Goal: Task Accomplishment & Management: Manage account settings

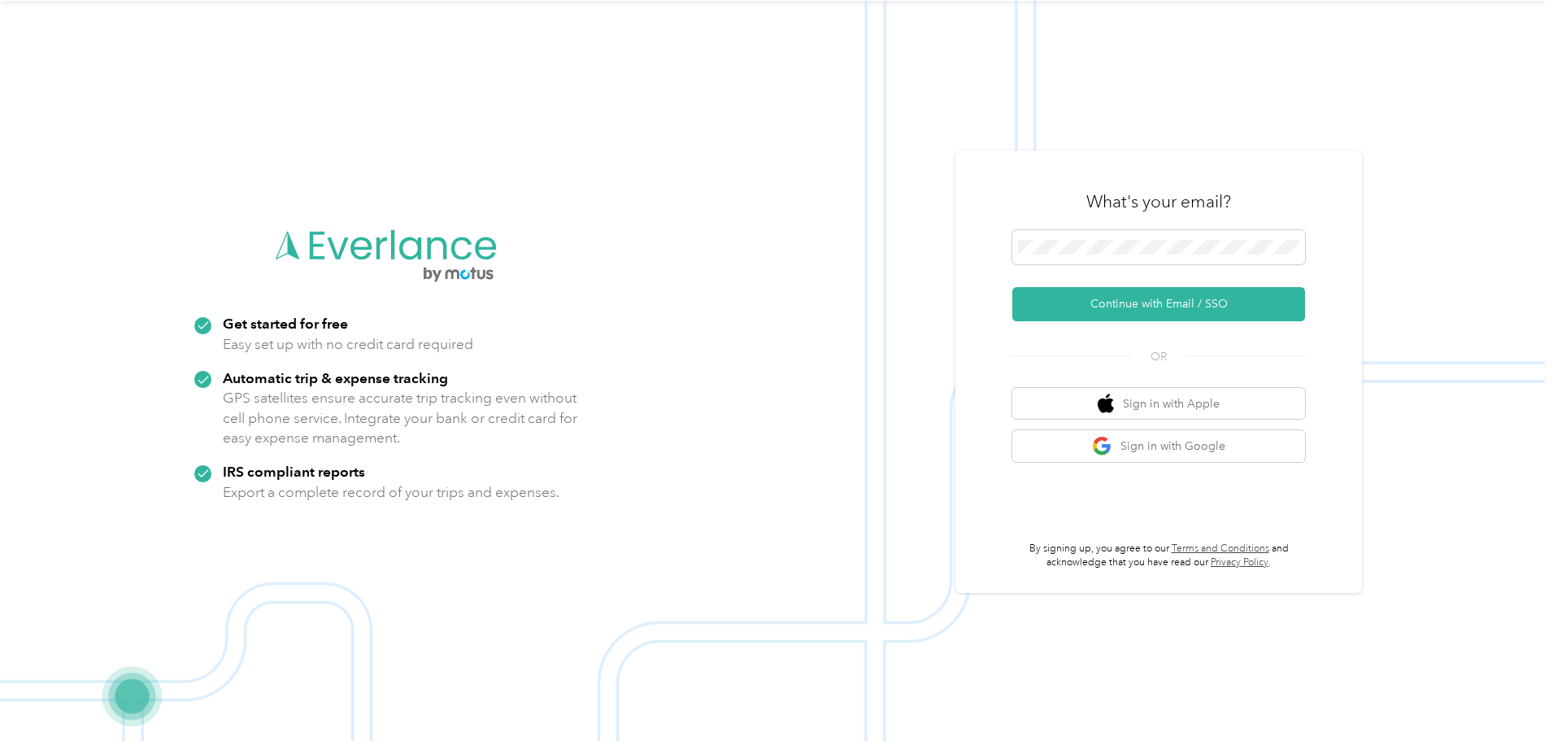
scroll to position [52, 0]
click at [1196, 444] on button "Sign in with Google" at bounding box center [1158, 445] width 293 height 32
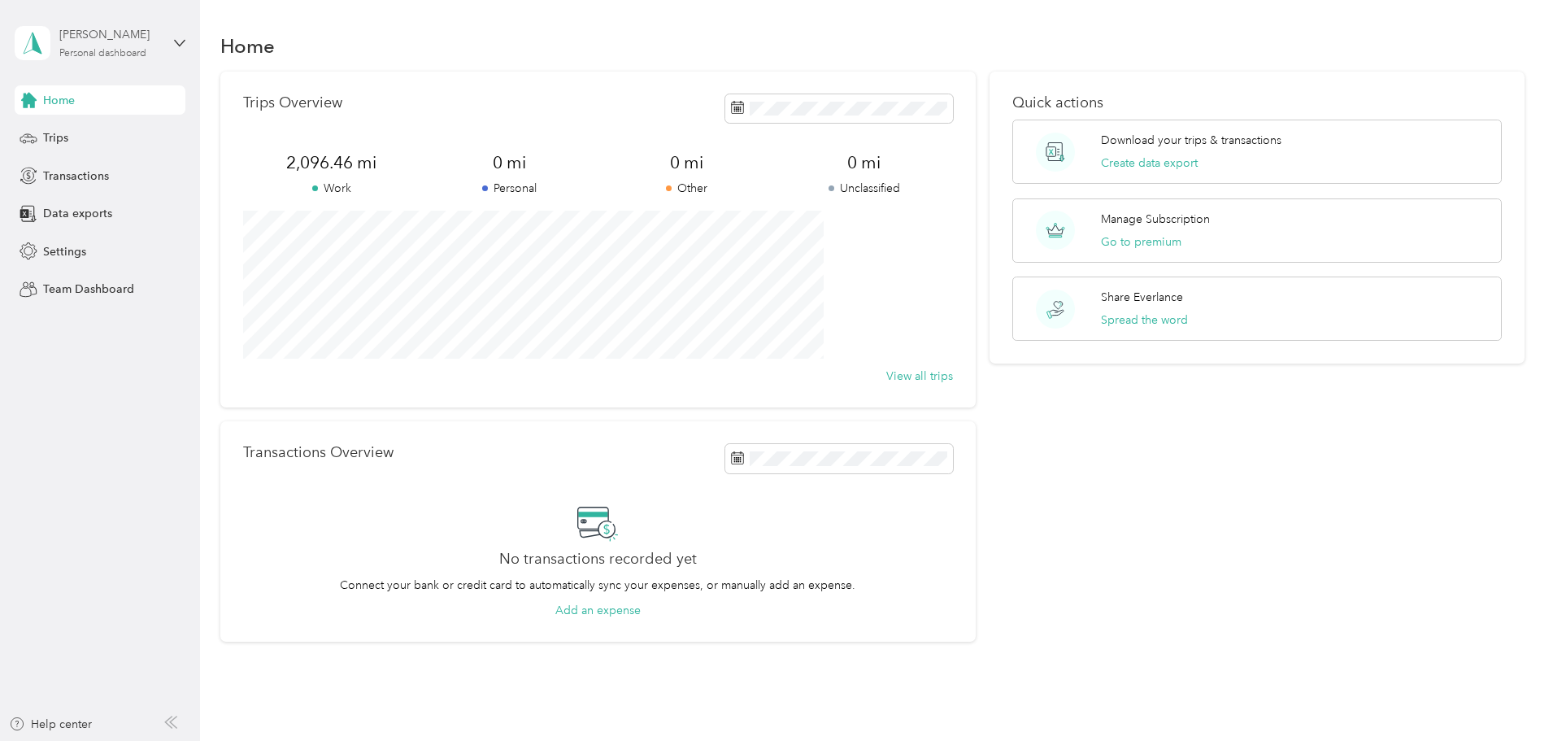
click at [76, 46] on div "[PERSON_NAME] Personal dashboard" at bounding box center [110, 42] width 102 height 33
click at [71, 107] on span "Home" at bounding box center [59, 100] width 32 height 17
click at [54, 138] on span "Trips" at bounding box center [55, 137] width 25 height 17
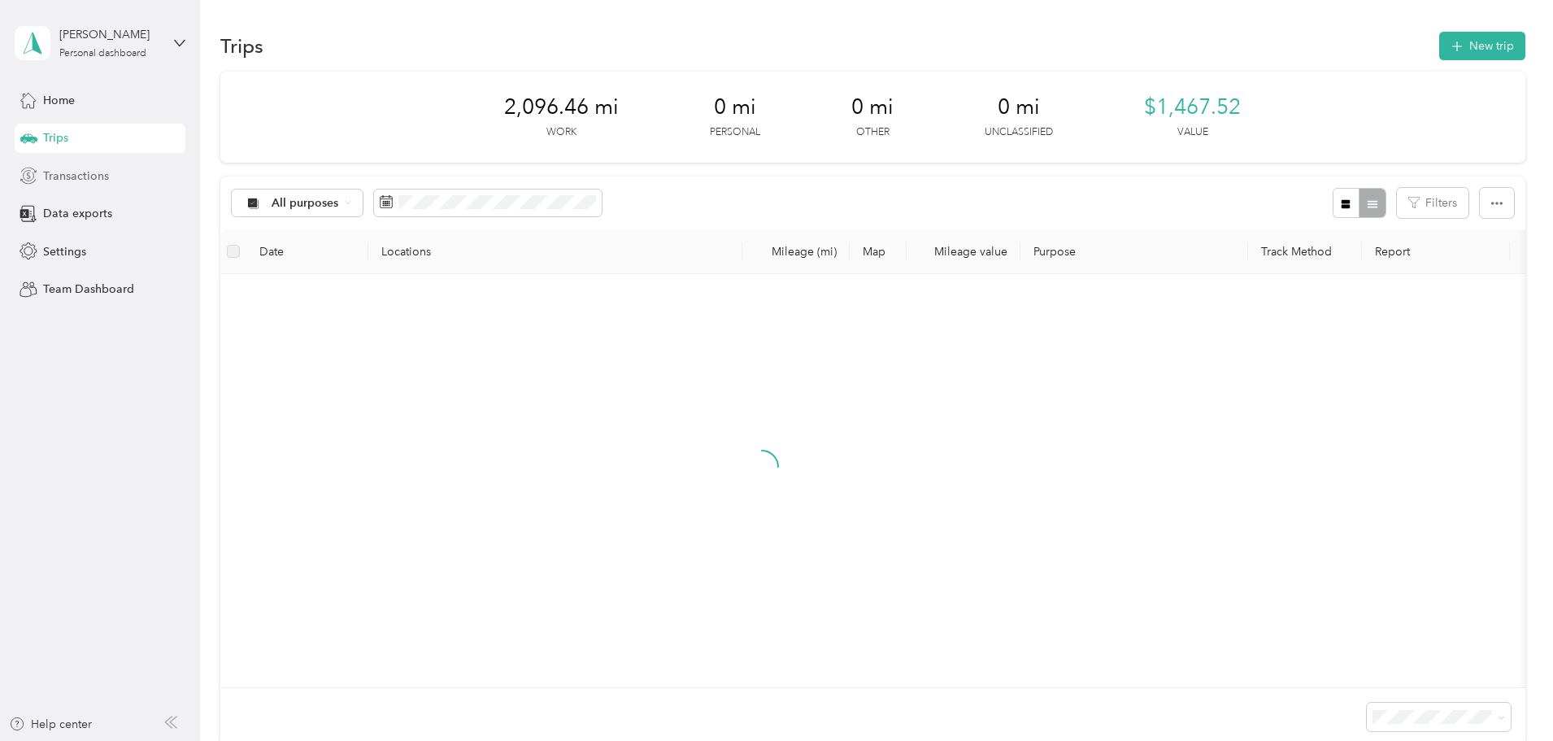
click at [56, 179] on span "Transactions" at bounding box center [76, 175] width 66 height 17
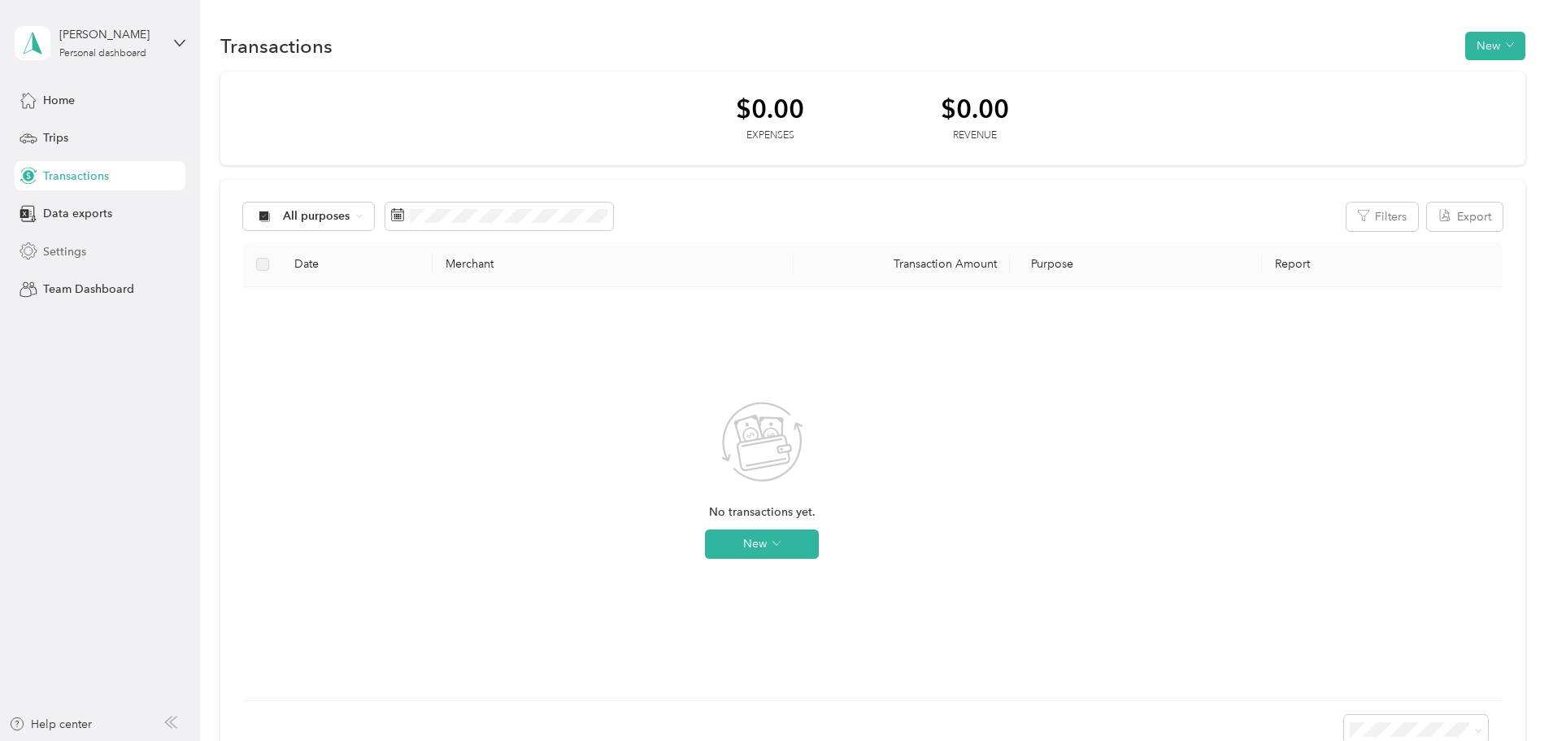
click at [63, 243] on span "Settings" at bounding box center [64, 251] width 43 height 17
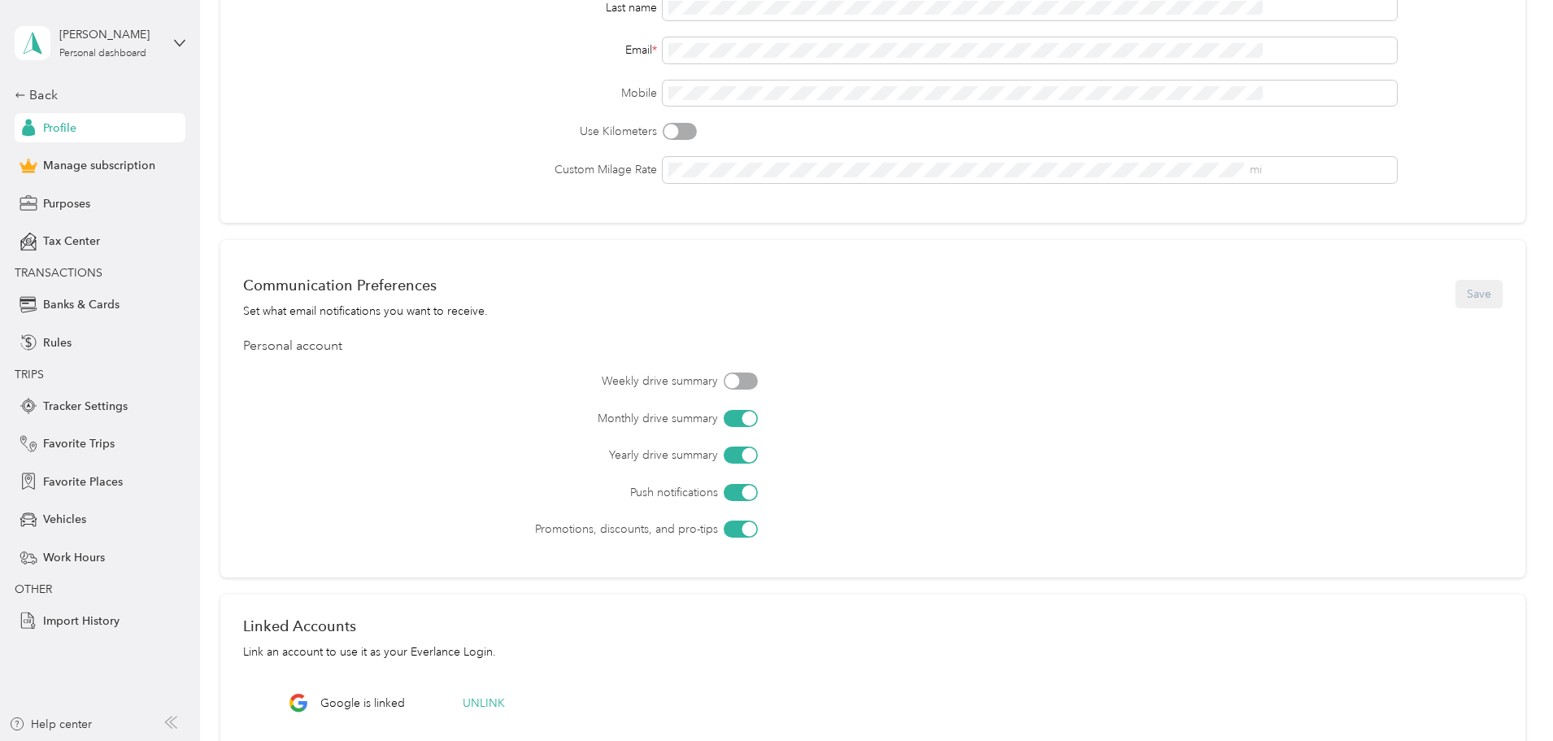
scroll to position [244, 0]
click at [756, 413] on div at bounding box center [749, 415] width 15 height 15
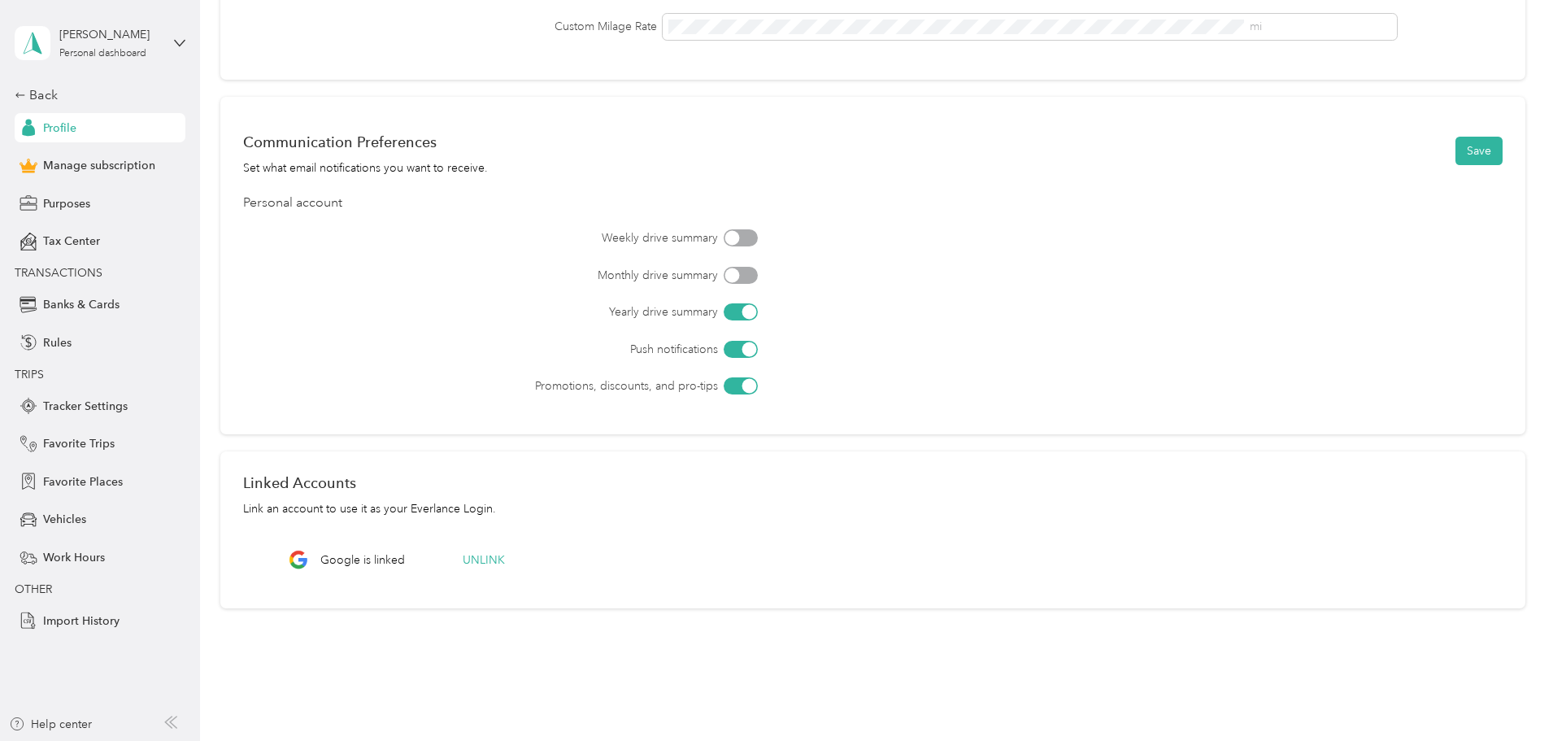
scroll to position [434, 0]
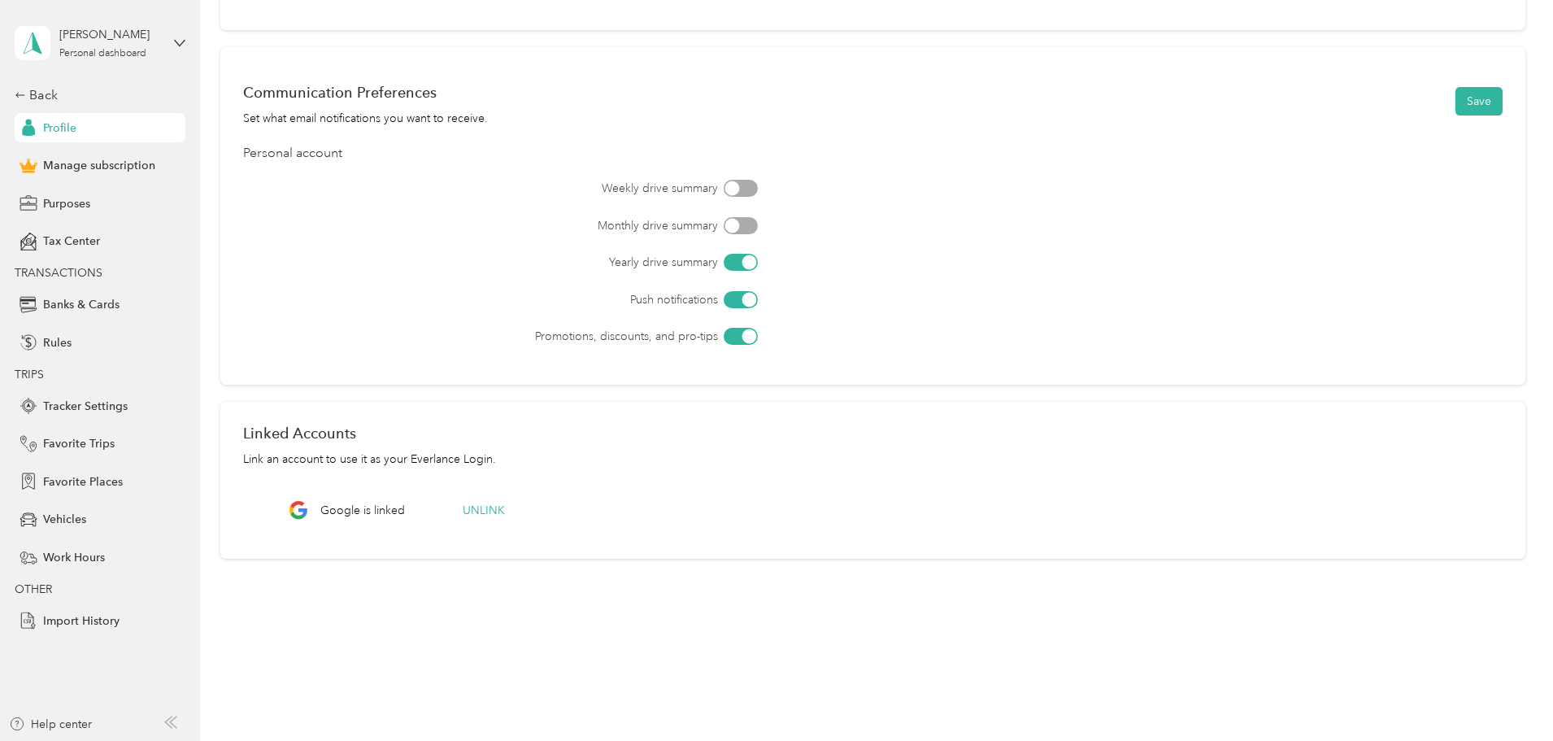
click at [756, 336] on div at bounding box center [749, 336] width 15 height 15
click at [124, 162] on span "Manage subscription" at bounding box center [99, 165] width 112 height 17
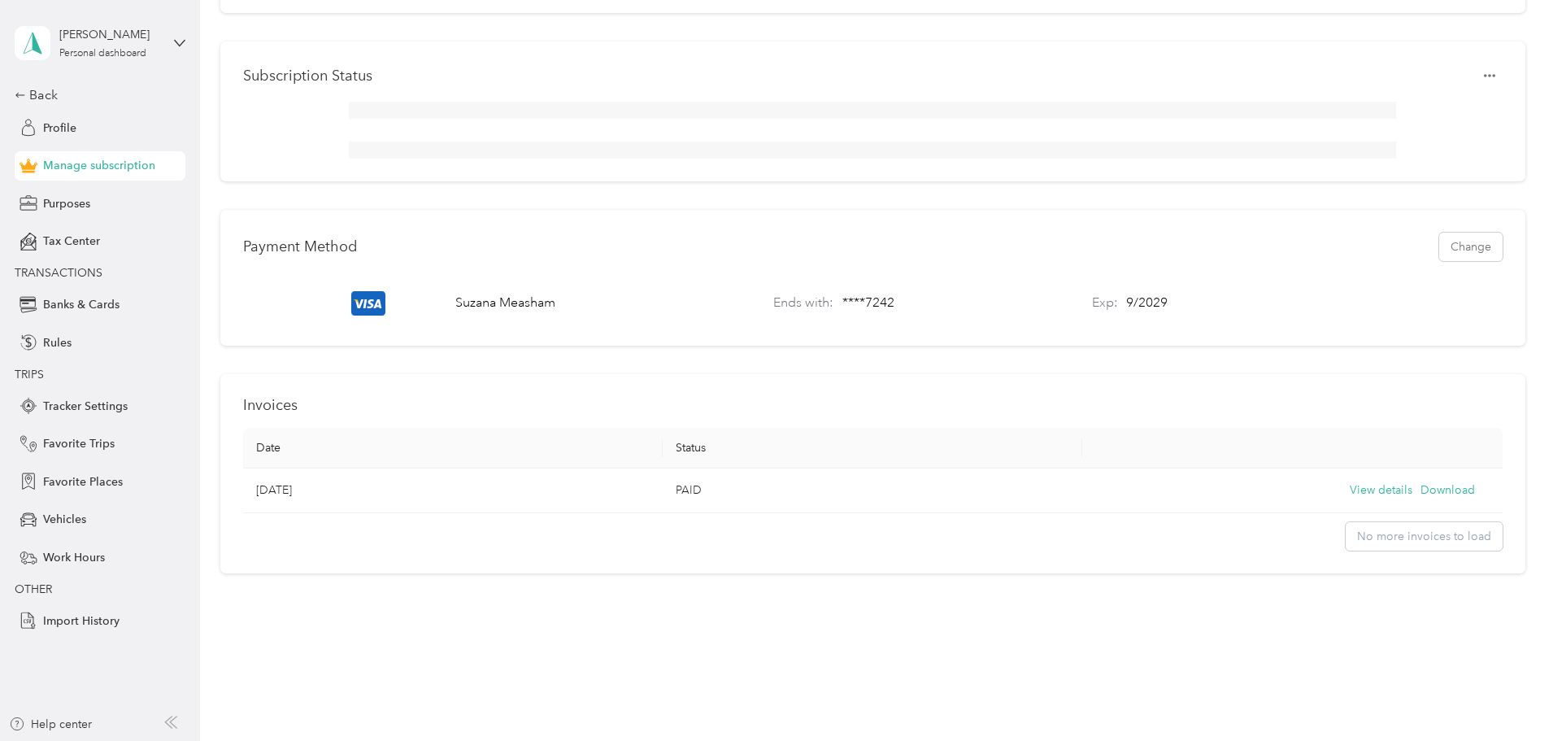
scroll to position [254, 0]
click at [1420, 481] on button "Download" at bounding box center [1447, 490] width 54 height 18
click at [76, 402] on span "Tracker Settings" at bounding box center [85, 406] width 85 height 17
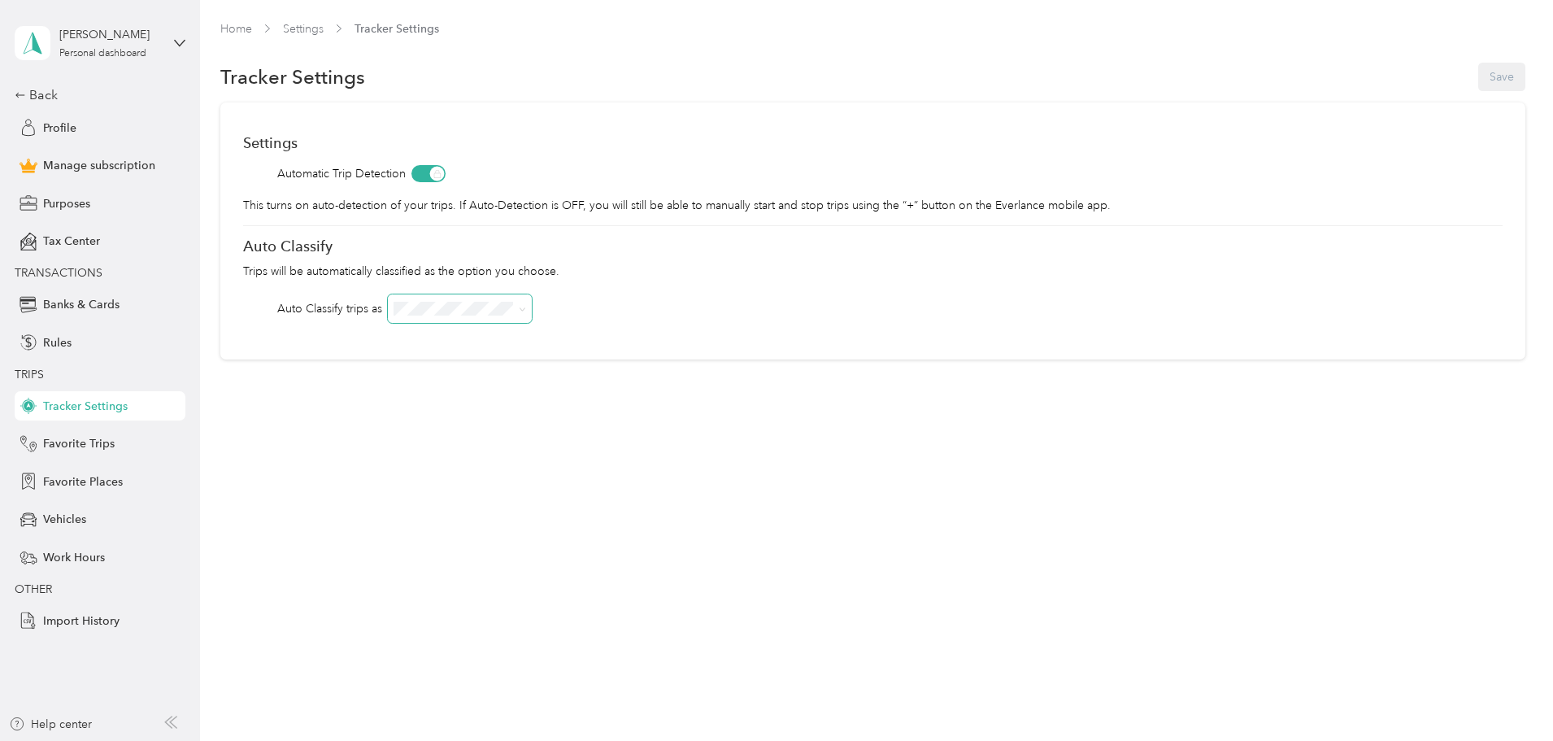
click at [526, 306] on icon at bounding box center [522, 309] width 7 height 7
click at [731, 450] on div "Home Settings Tracker Settings Tracker Settings Save Settings Automatic Trip De…" at bounding box center [872, 370] width 1345 height 741
